Goal: Information Seeking & Learning: Check status

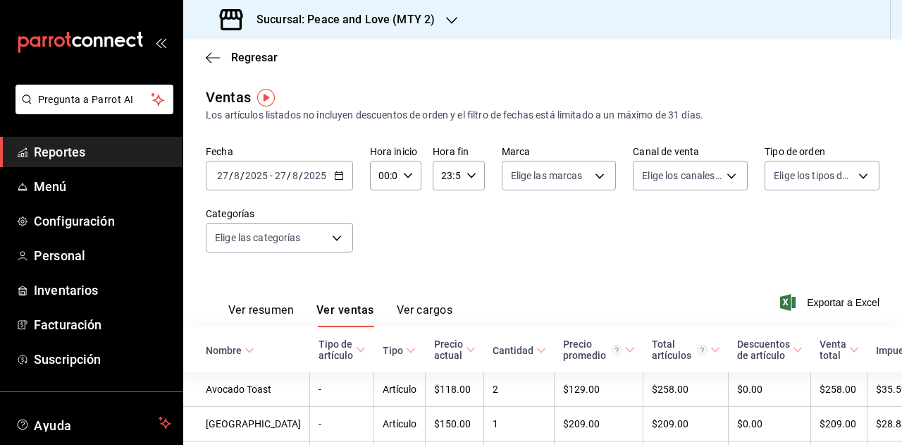
click at [328, 178] on div "[DATE] [DATE] - [DATE] [DATE]" at bounding box center [279, 176] width 147 height 30
click at [276, 307] on button "Ver resumen" at bounding box center [261, 315] width 66 height 24
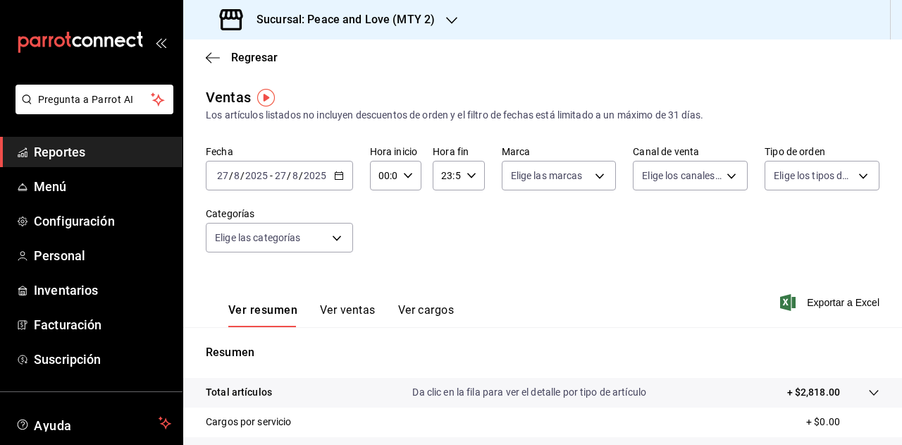
click at [447, 22] on icon "button" at bounding box center [451, 20] width 11 height 11
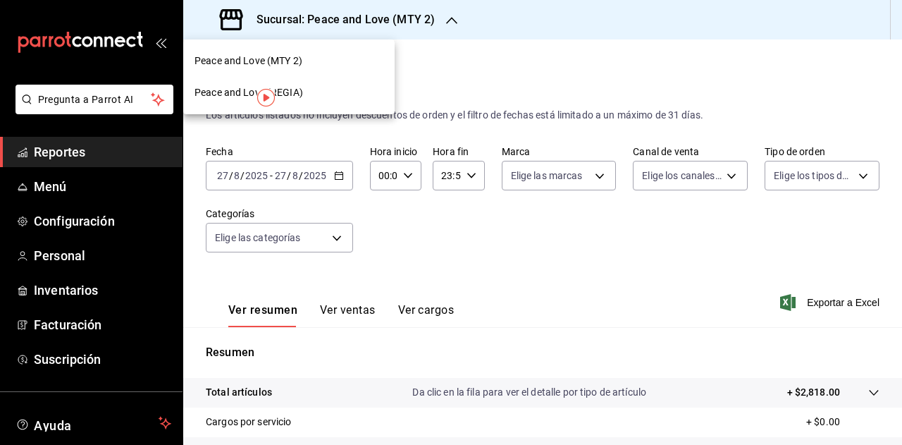
click at [286, 94] on span "Peace and Love (REGIA)" at bounding box center [248, 92] width 108 height 15
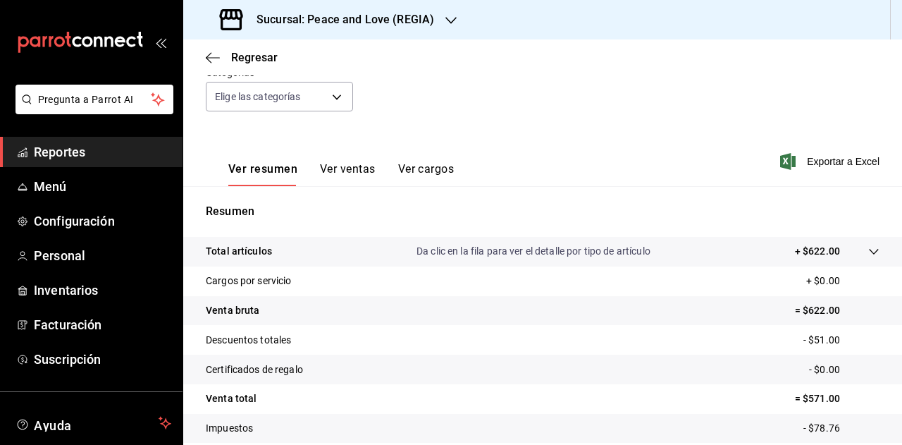
click at [333, 170] on button "Ver ventas" at bounding box center [348, 174] width 56 height 24
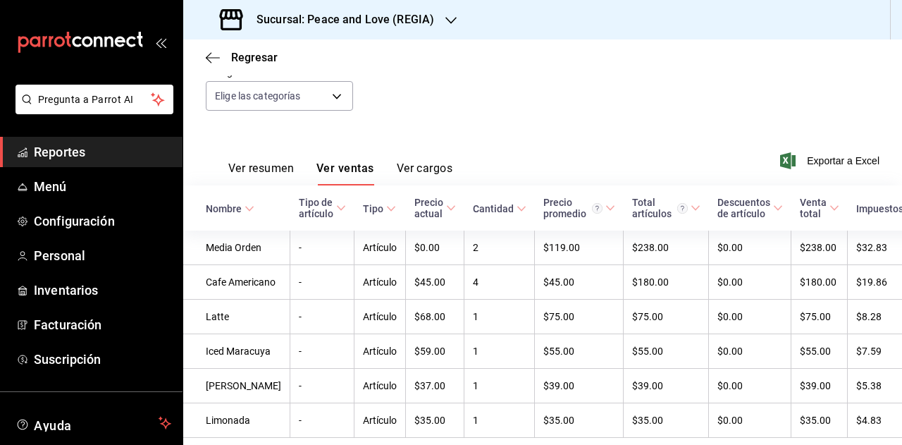
scroll to position [34, 0]
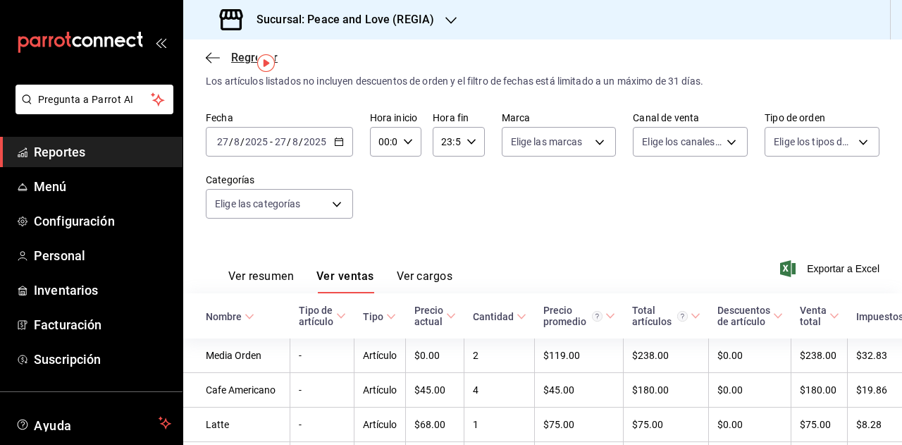
click at [232, 56] on span "Regresar" at bounding box center [254, 57] width 46 height 13
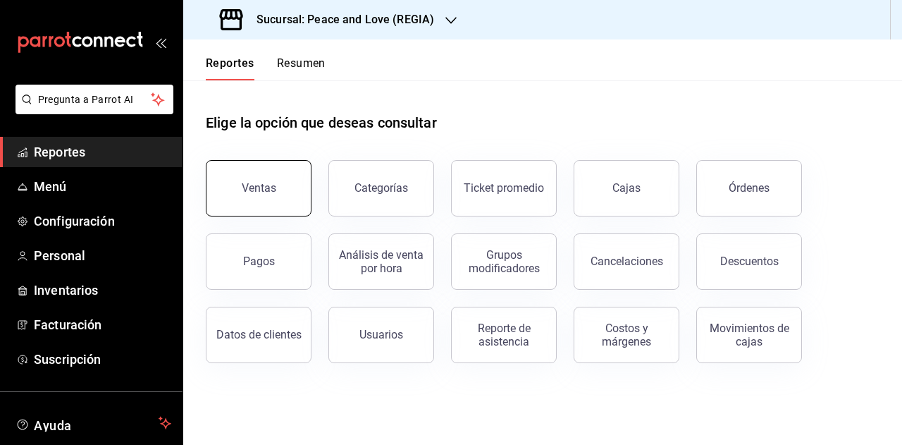
click at [234, 180] on button "Ventas" at bounding box center [259, 188] width 106 height 56
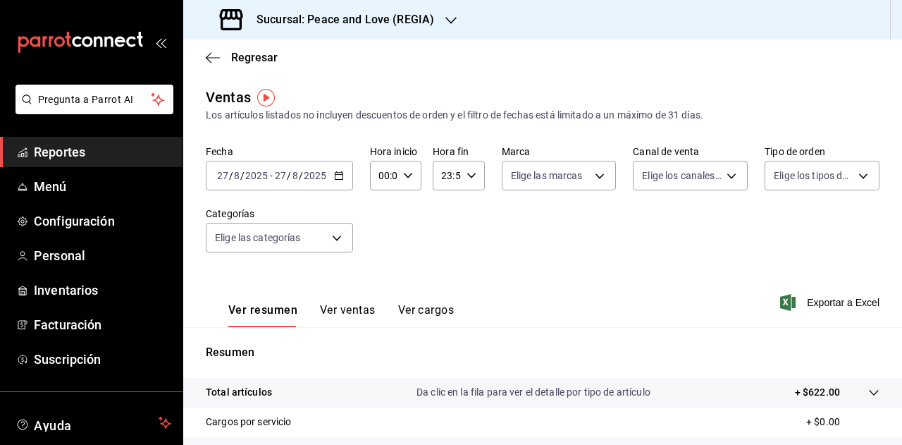
click at [457, 19] on div "Sucursal: Peace and Love (REGIA)" at bounding box center [328, 19] width 268 height 39
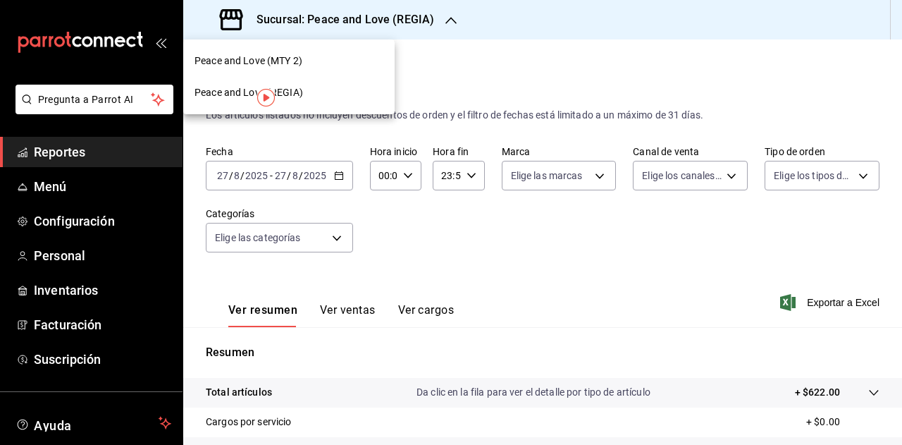
click at [267, 63] on span "Peace and Love (MTY 2)" at bounding box center [248, 61] width 108 height 15
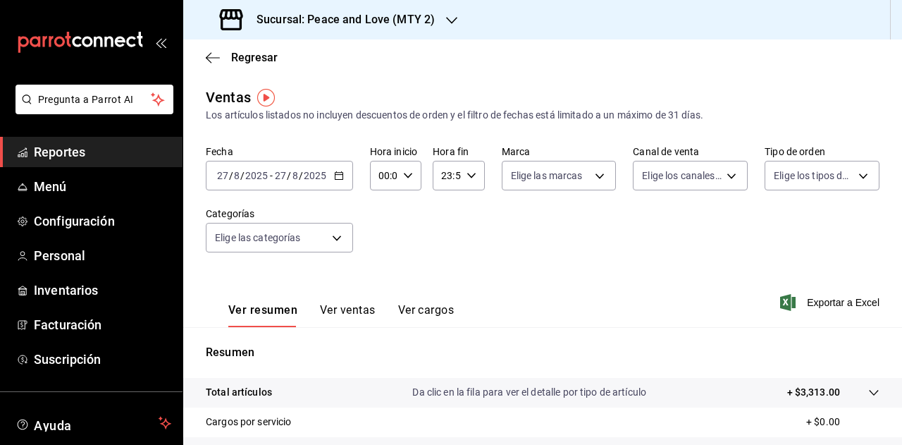
click at [448, 23] on icon "button" at bounding box center [451, 20] width 11 height 7
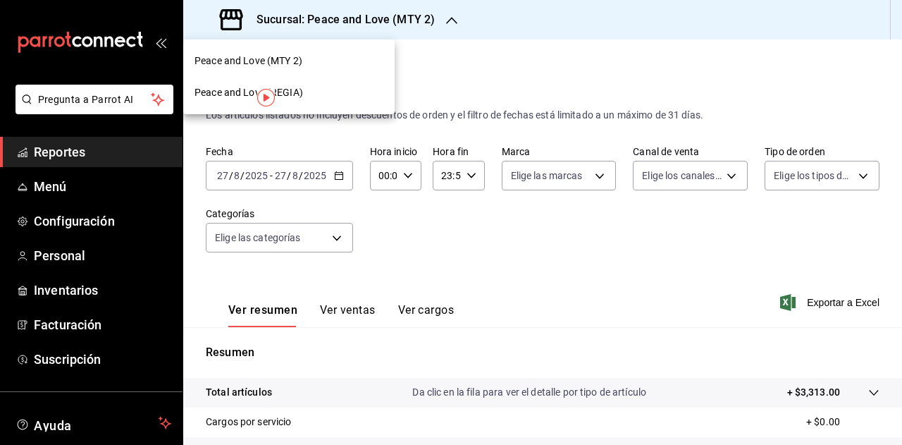
click at [304, 91] on div "Peace and Love (REGIA)" at bounding box center [288, 92] width 189 height 15
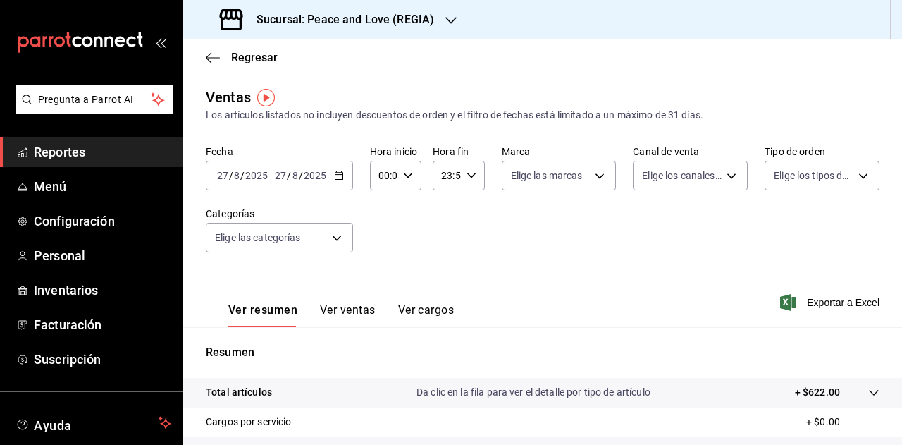
click at [340, 313] on button "Ver ventas" at bounding box center [348, 315] width 56 height 24
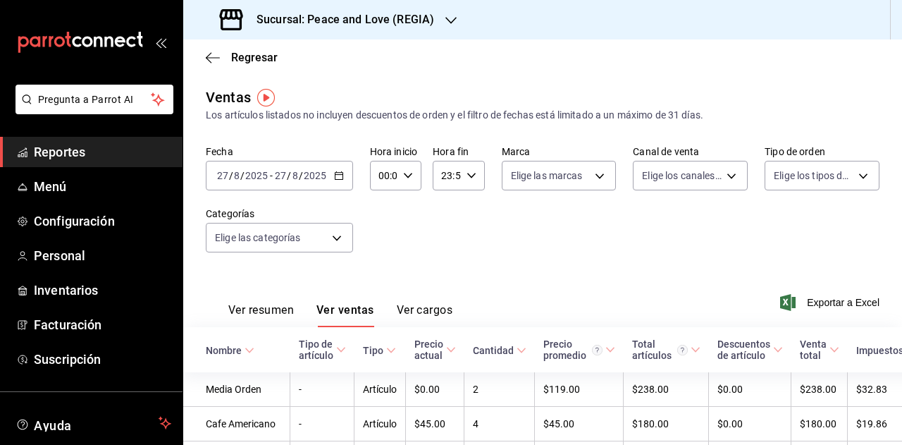
click at [430, 8] on div "Sucursal: Peace and Love (REGIA)" at bounding box center [328, 19] width 268 height 39
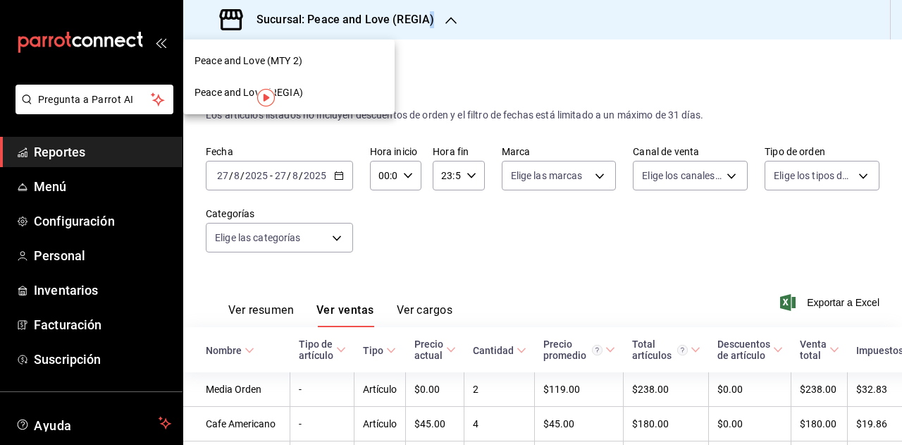
click at [290, 56] on span "Peace and Love (MTY 2)" at bounding box center [248, 61] width 108 height 15
